Goal: Task Accomplishment & Management: Manage account settings

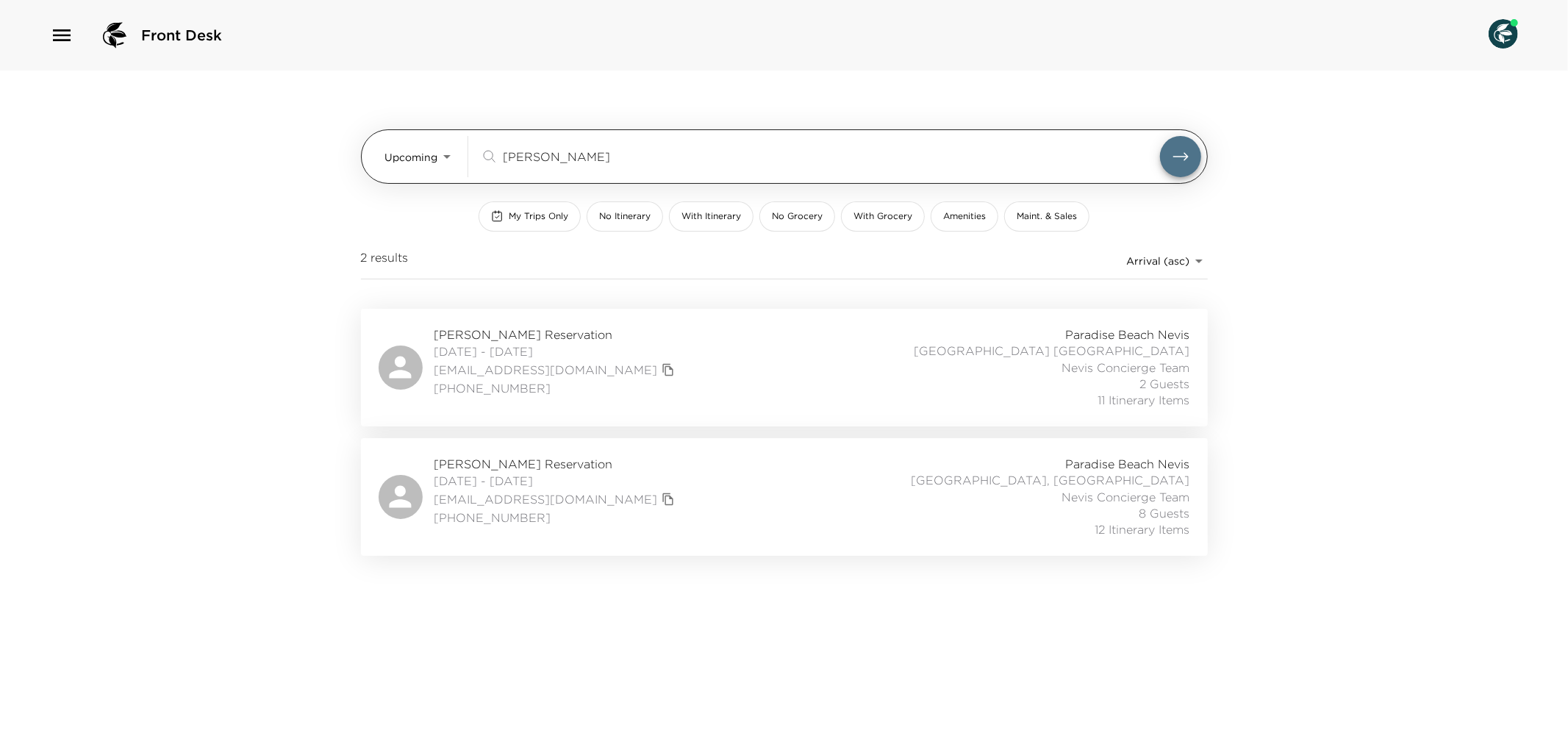
drag, startPoint x: 554, startPoint y: 153, endPoint x: 497, endPoint y: 154, distance: 57.0
click at [497, 154] on div "[PERSON_NAME] ​" at bounding box center [820, 156] width 680 height 18
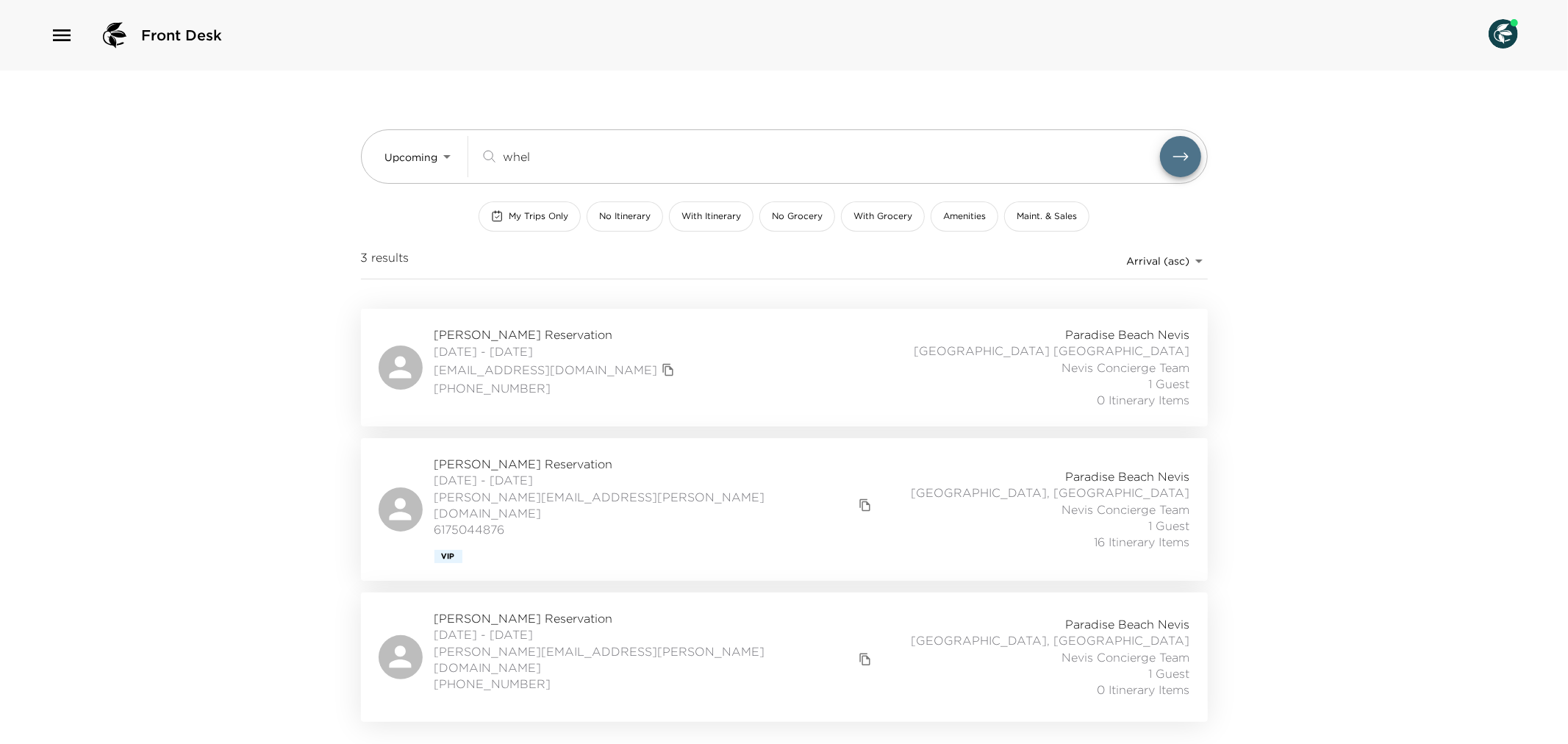
type input "whel"
click at [662, 503] on div "[PERSON_NAME] Reservation [DATE] - [DATE] [PERSON_NAME][EMAIL_ADDRESS][PERSON_N…" at bounding box center [784, 509] width 812 height 108
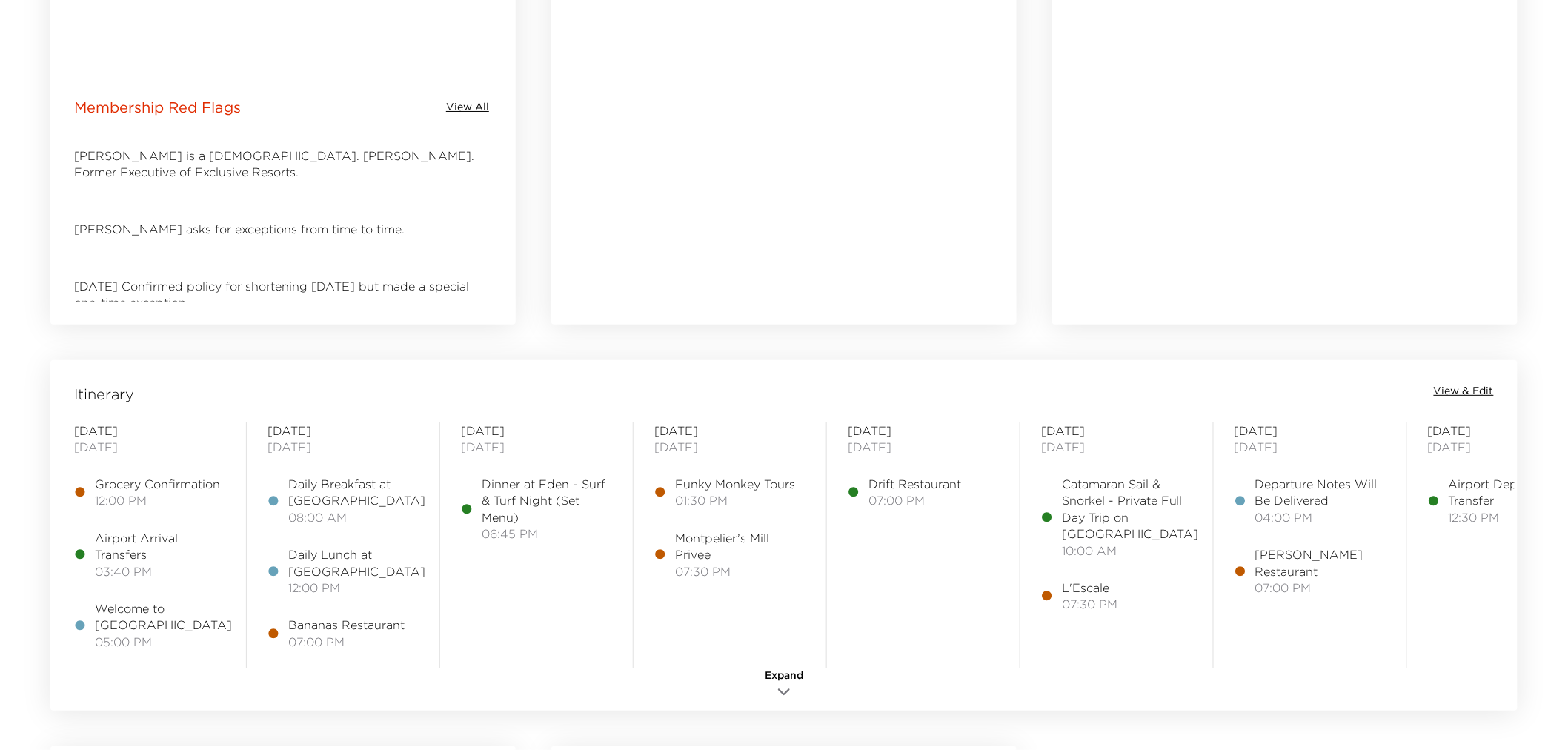
scroll to position [905, 0]
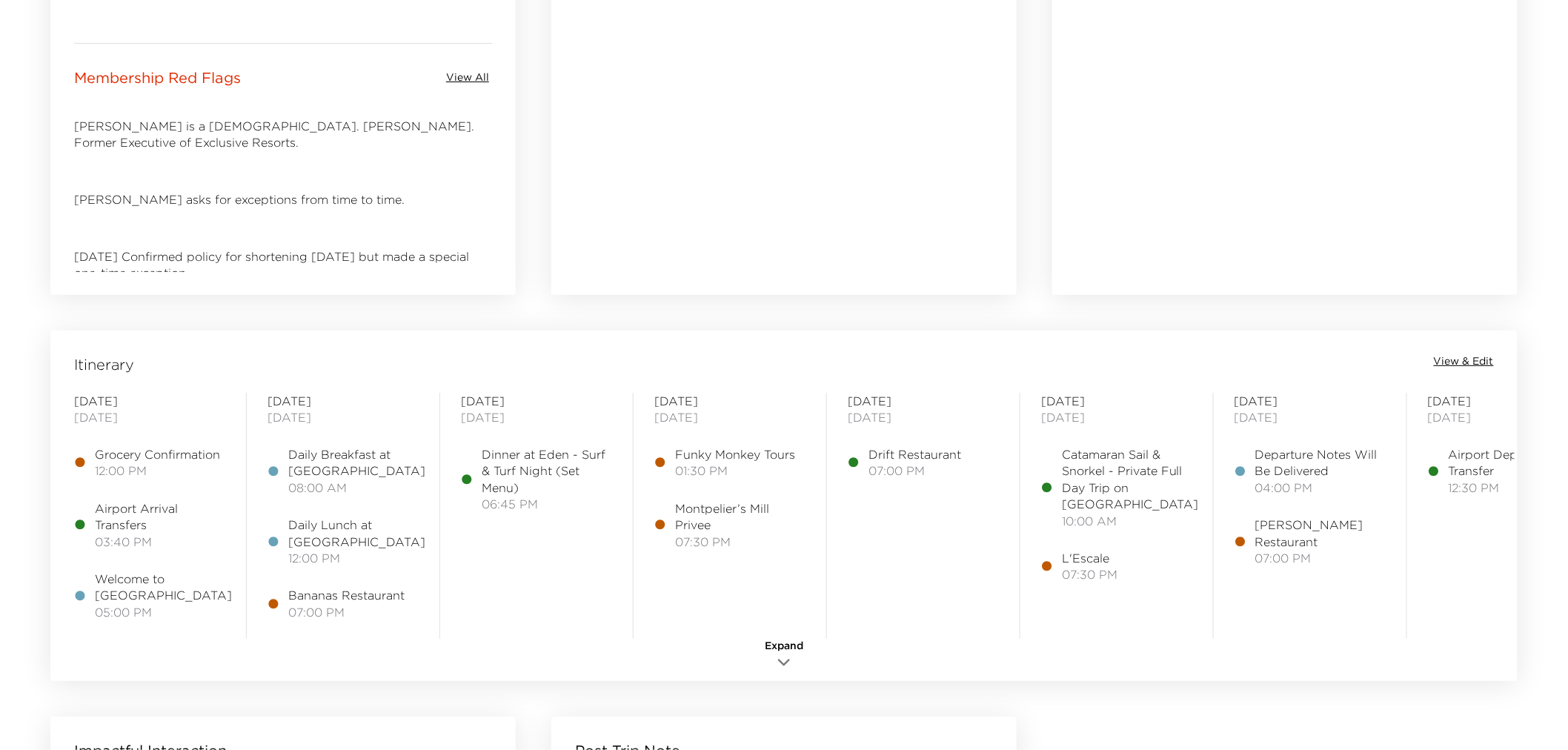
click at [1485, 356] on span "View & Edit" at bounding box center [1463, 361] width 60 height 14
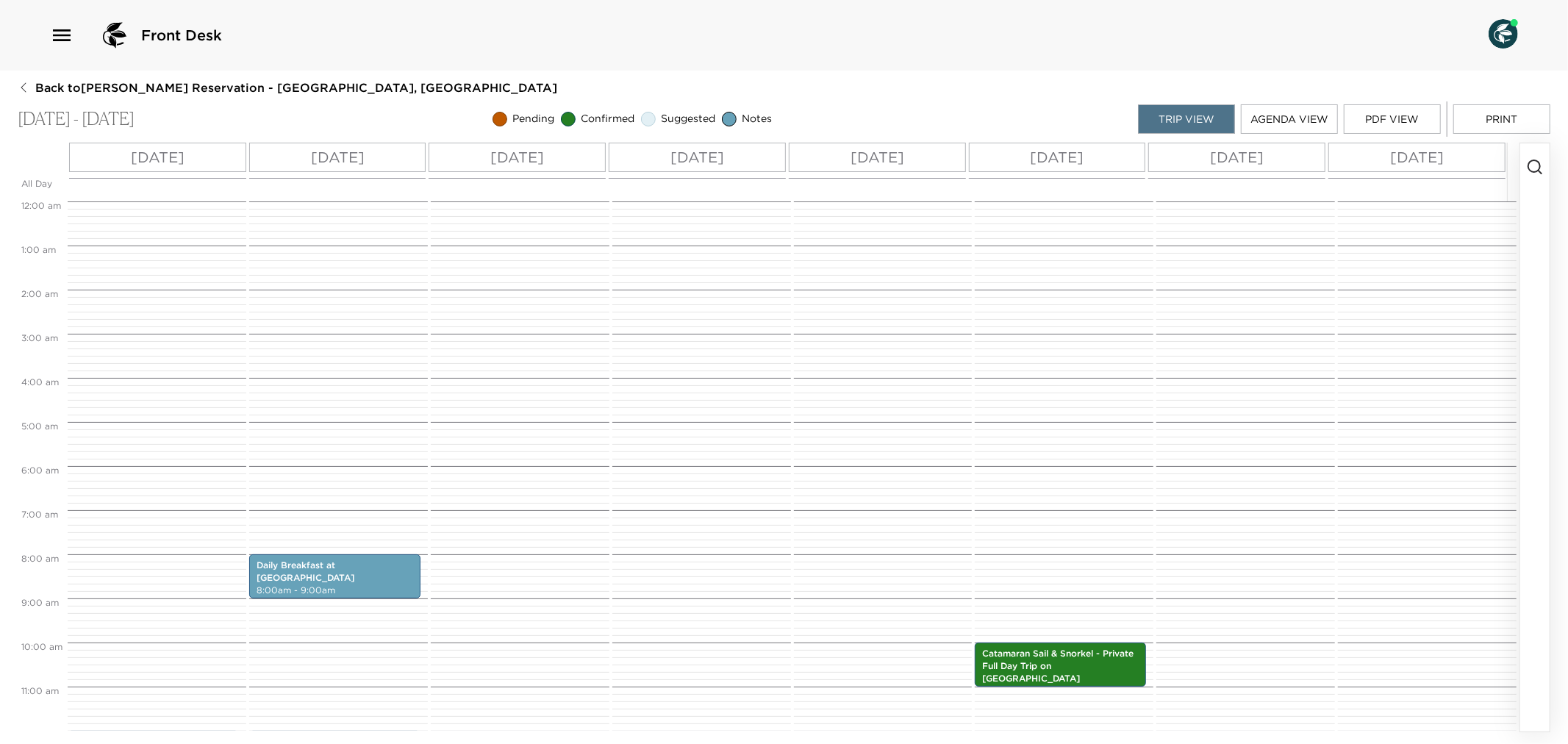
scroll to position [353, 0]
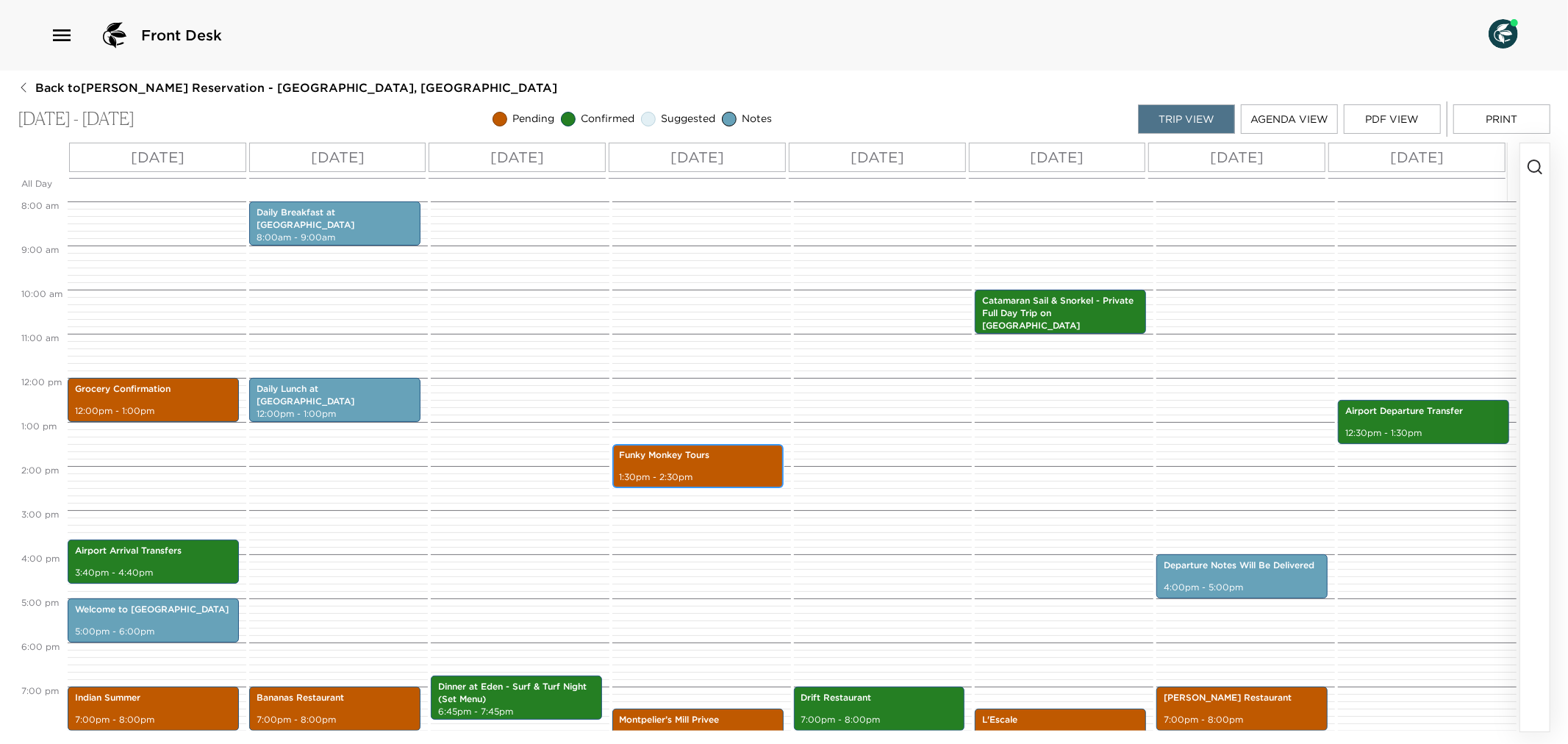
click at [686, 460] on p "Funky Monkey Tours" at bounding box center [698, 455] width 156 height 12
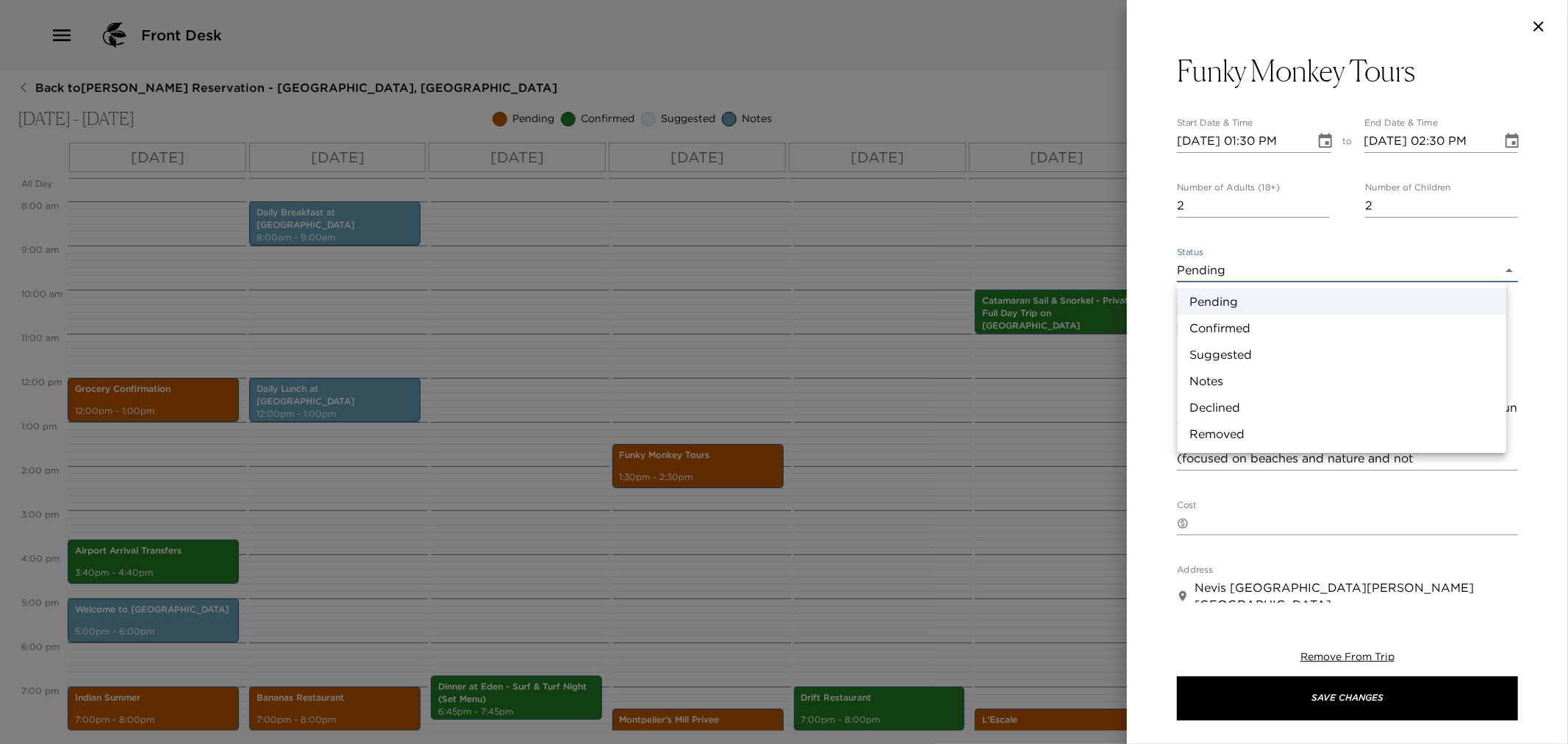
click at [1494, 268] on body "Front Desk Back to Joey Whelan Reservation - Villa 6 Nevis, West Indies Nov 23 …" at bounding box center [784, 372] width 1568 height 744
click at [1241, 321] on li "Confirmed" at bounding box center [1341, 328] width 328 height 27
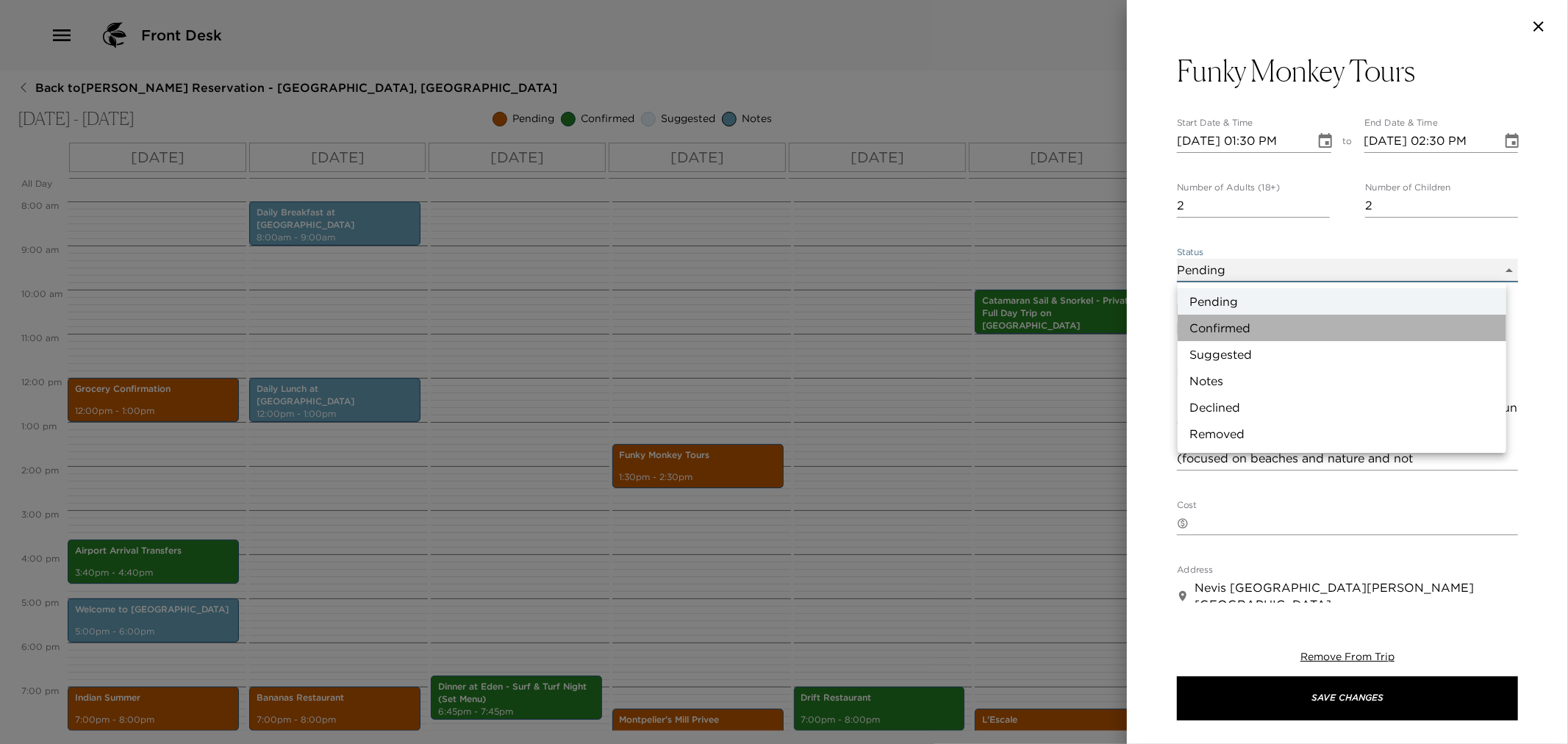
type input "Confirmed"
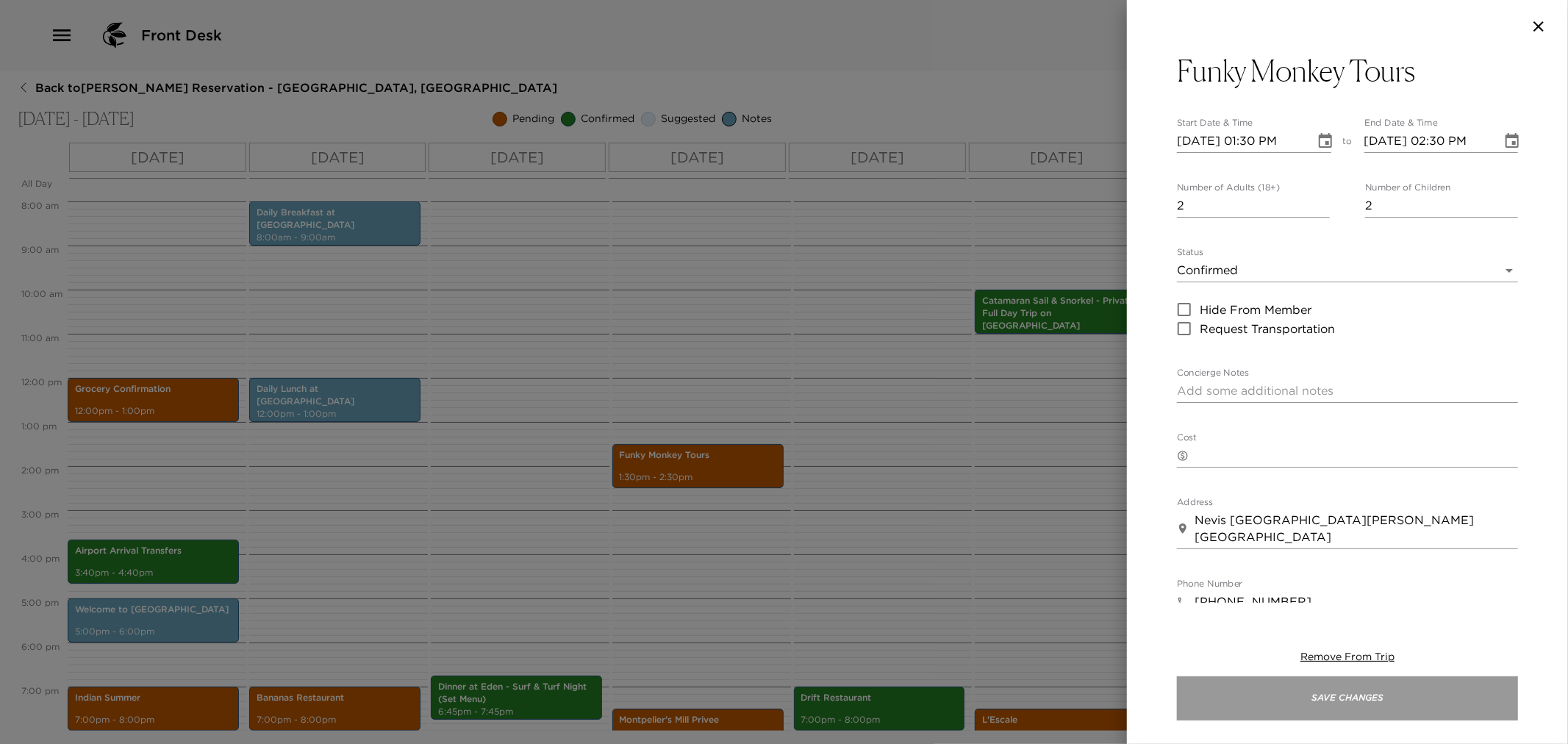
click at [1280, 692] on button "Save Changes" at bounding box center [1347, 697] width 341 height 44
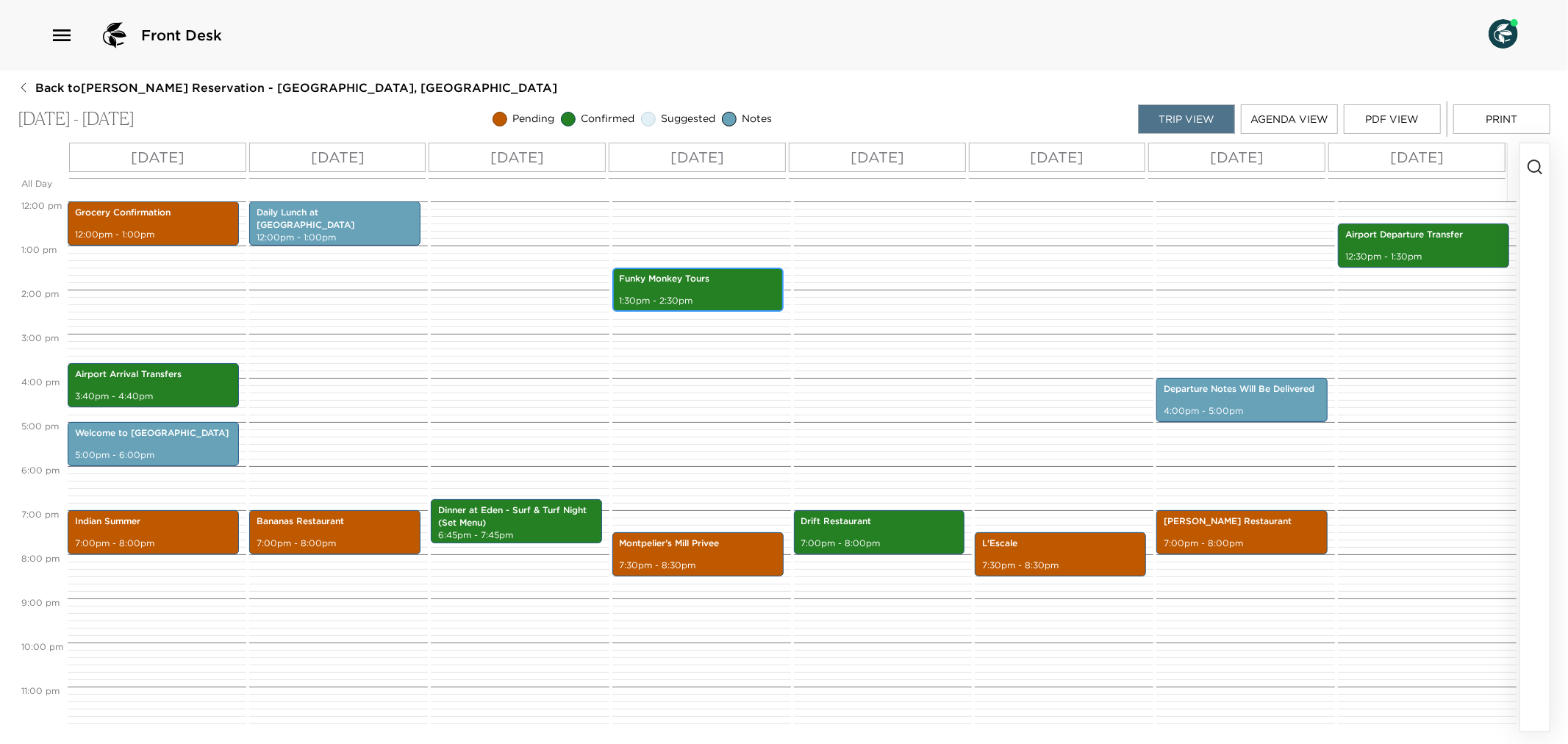
scroll to position [447, 0]
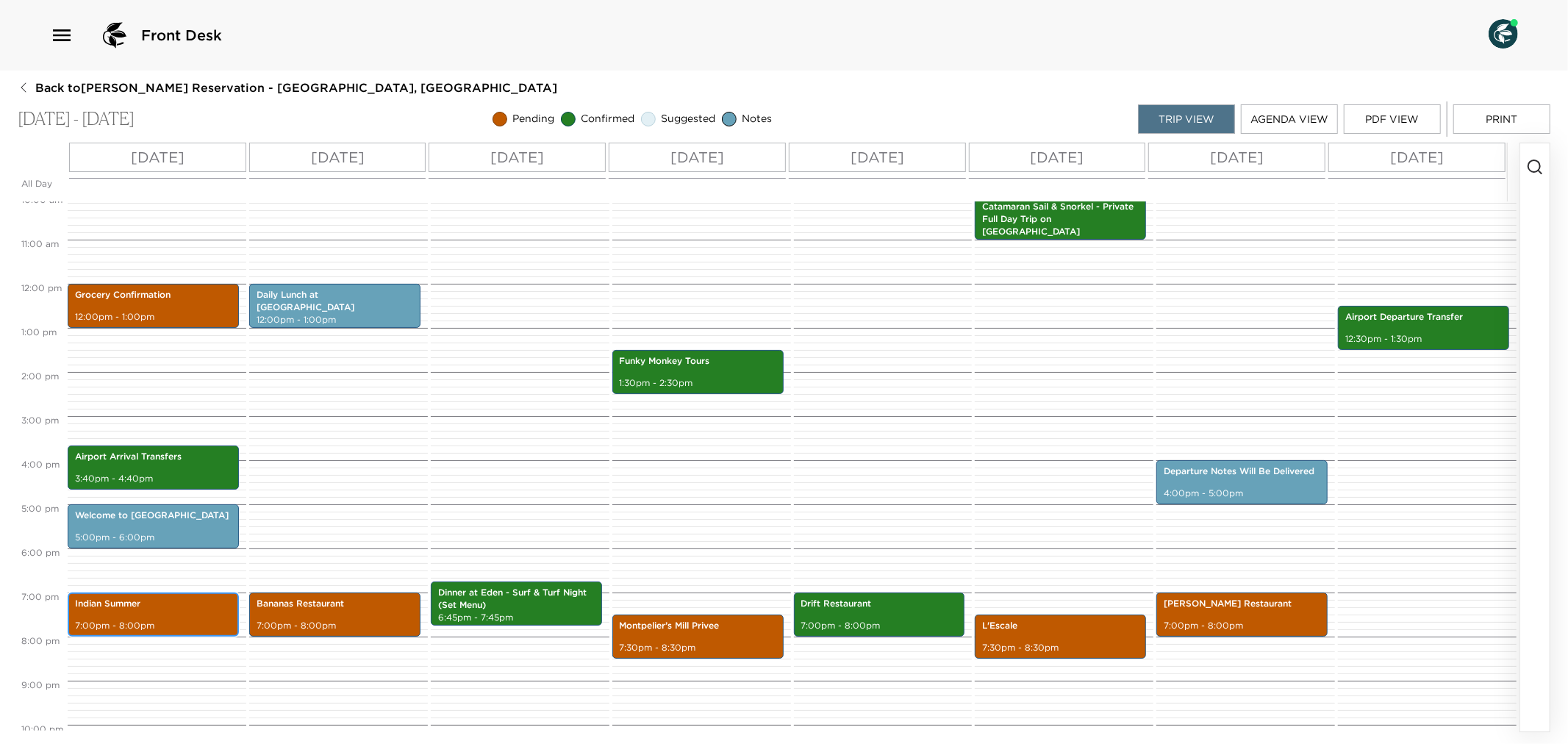
click at [123, 610] on div "Indian Summer 7:00pm - 8:00pm" at bounding box center [153, 615] width 163 height 40
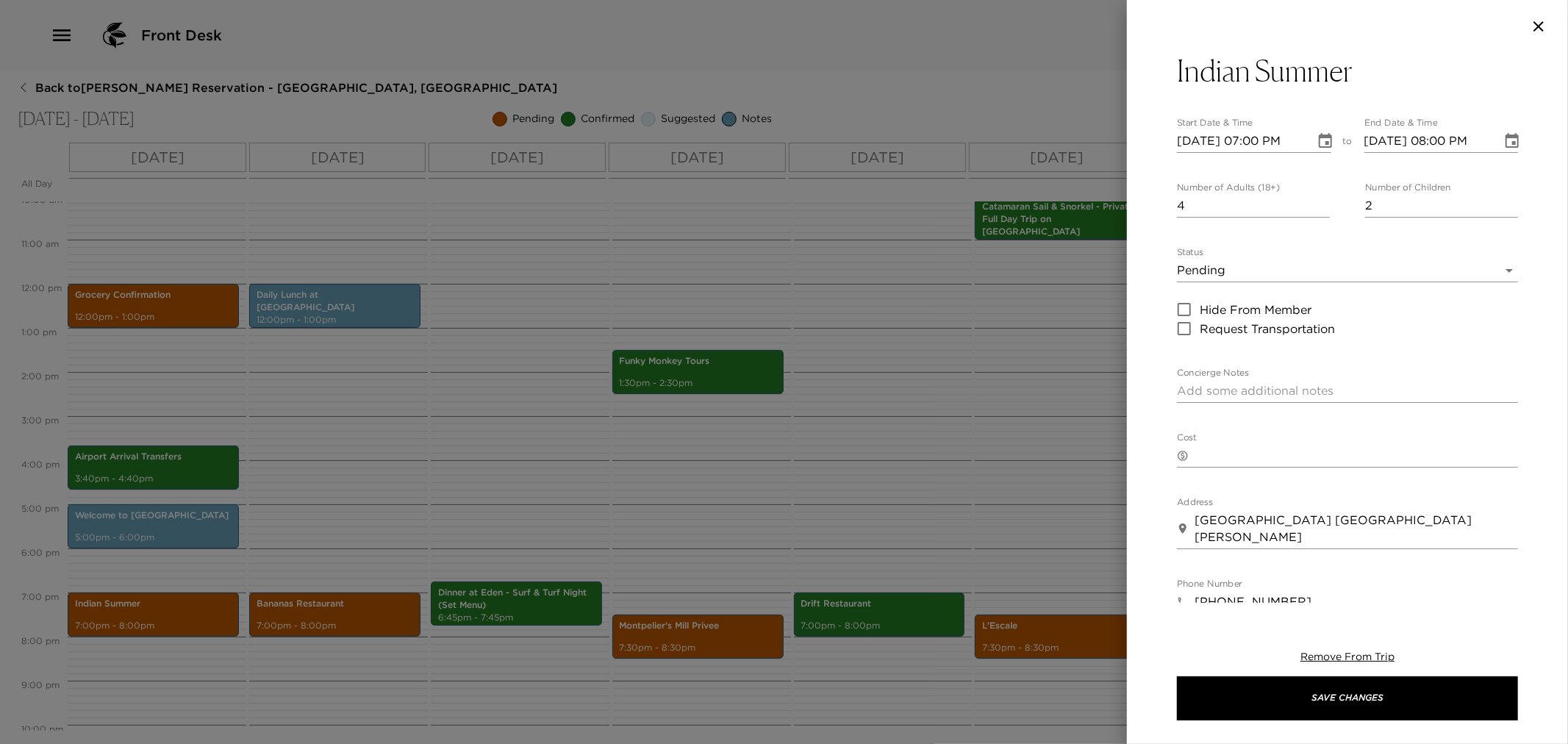
click at [300, 505] on div at bounding box center [784, 372] width 1568 height 744
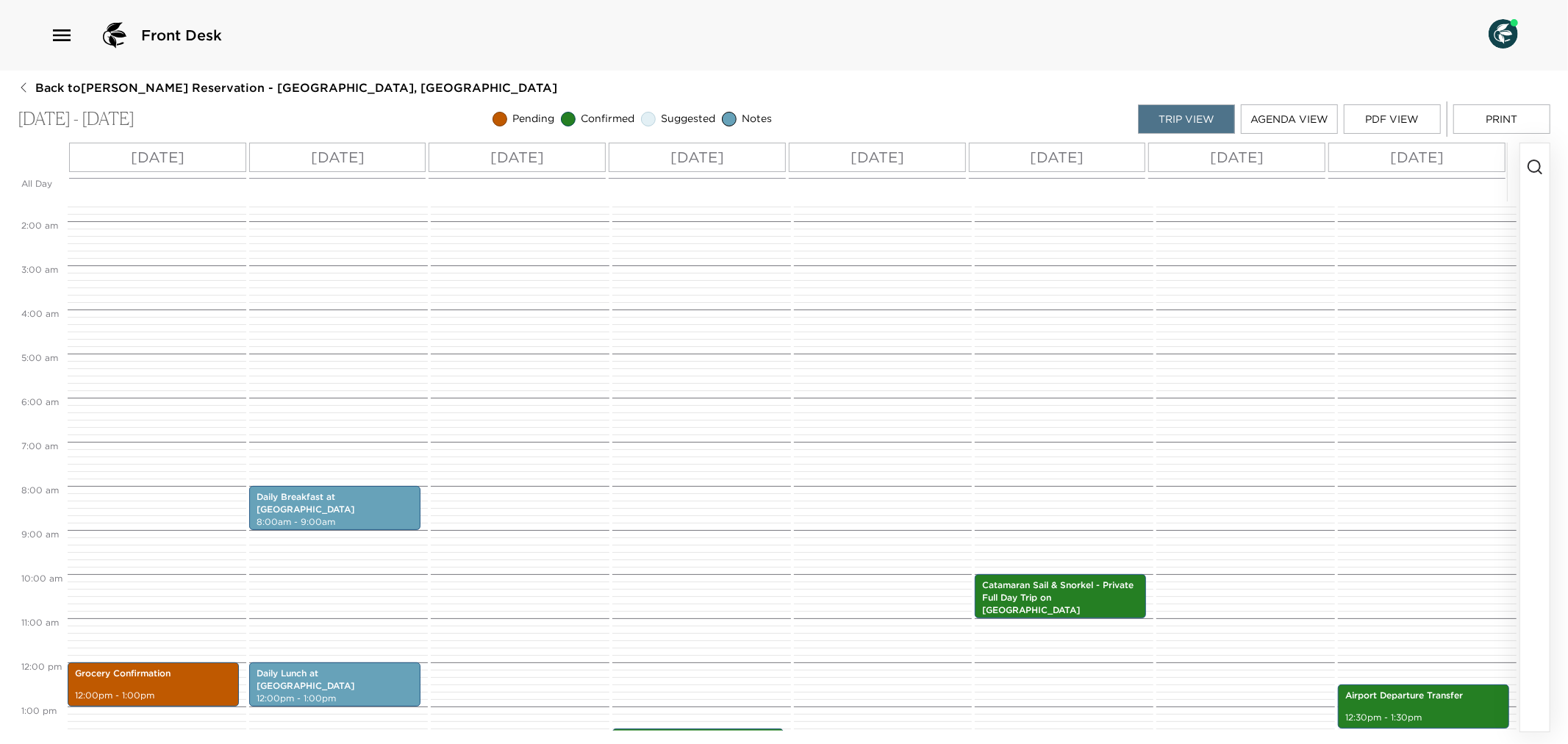
scroll to position [163, 0]
